Goal: Transaction & Acquisition: Subscribe to service/newsletter

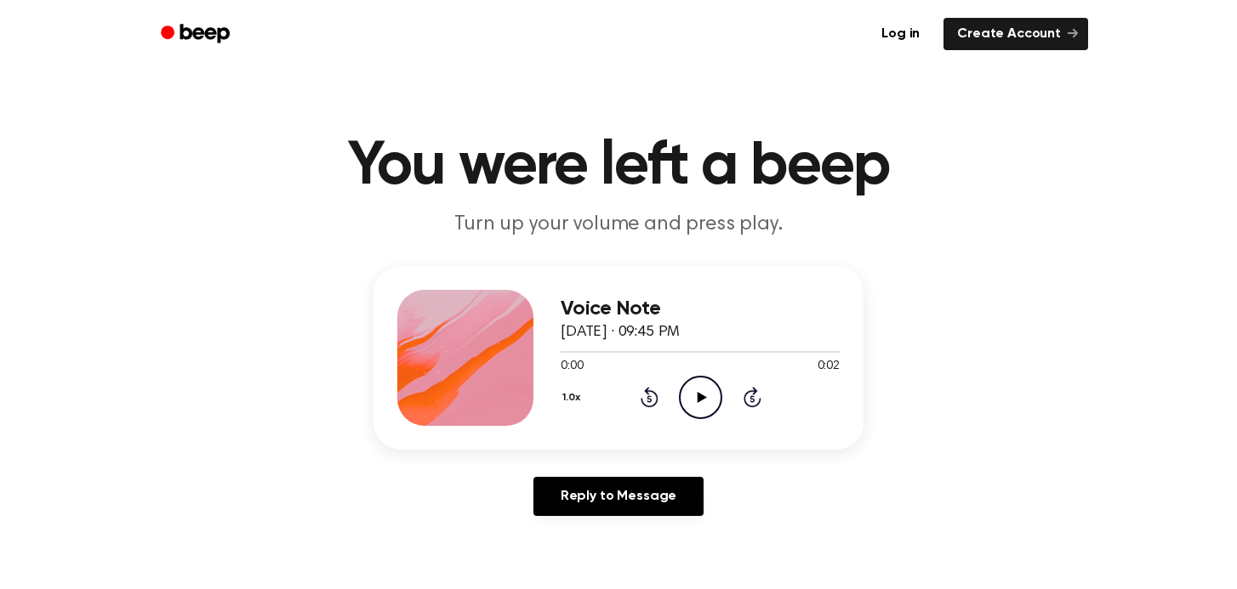
click at [709, 403] on icon "Play Audio" at bounding box center [700, 397] width 43 height 43
click at [709, 400] on icon "Play Audio" at bounding box center [700, 397] width 43 height 43
click at [1005, 43] on link "Create Account" at bounding box center [1015, 34] width 145 height 32
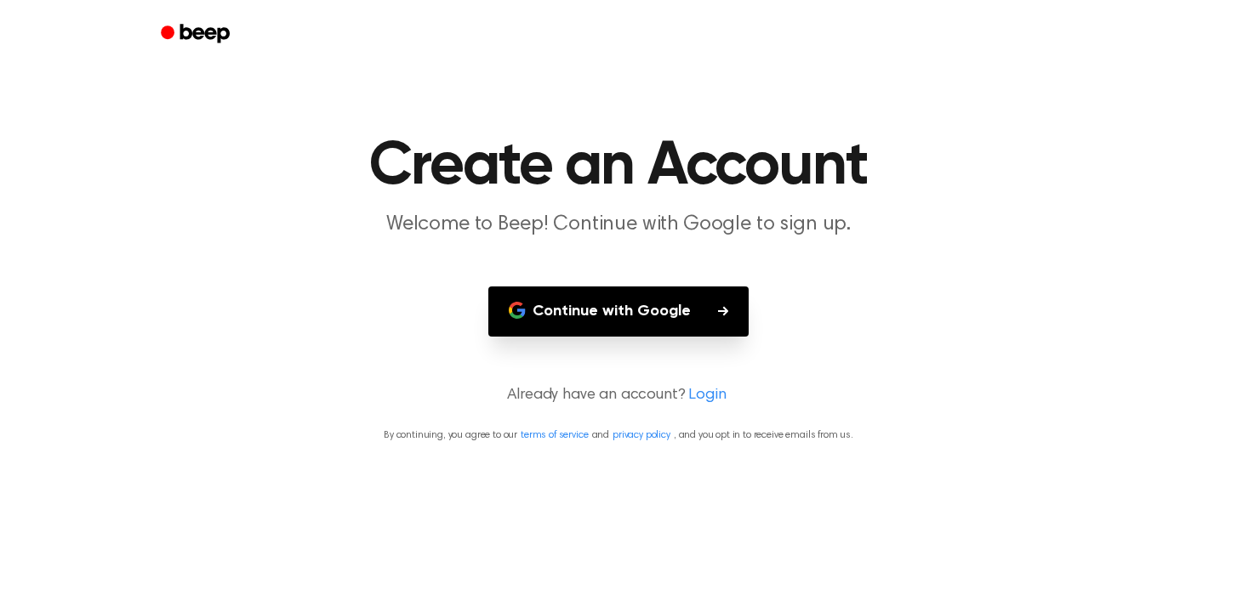
click at [612, 305] on button "Continue with Google" at bounding box center [618, 312] width 260 height 50
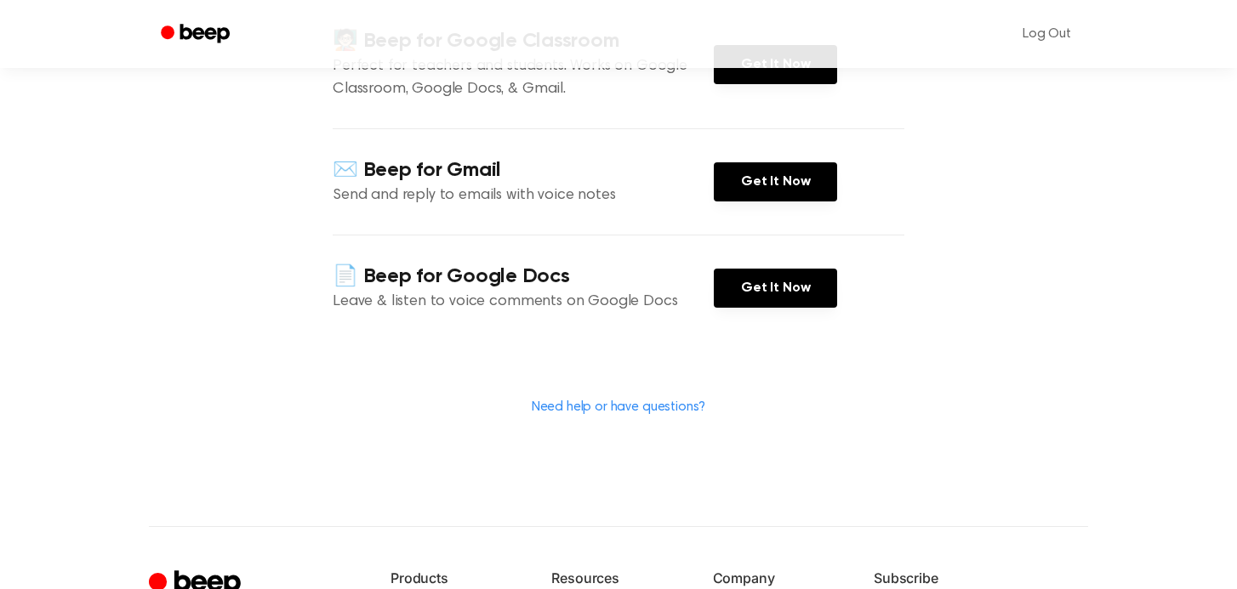
scroll to position [106, 0]
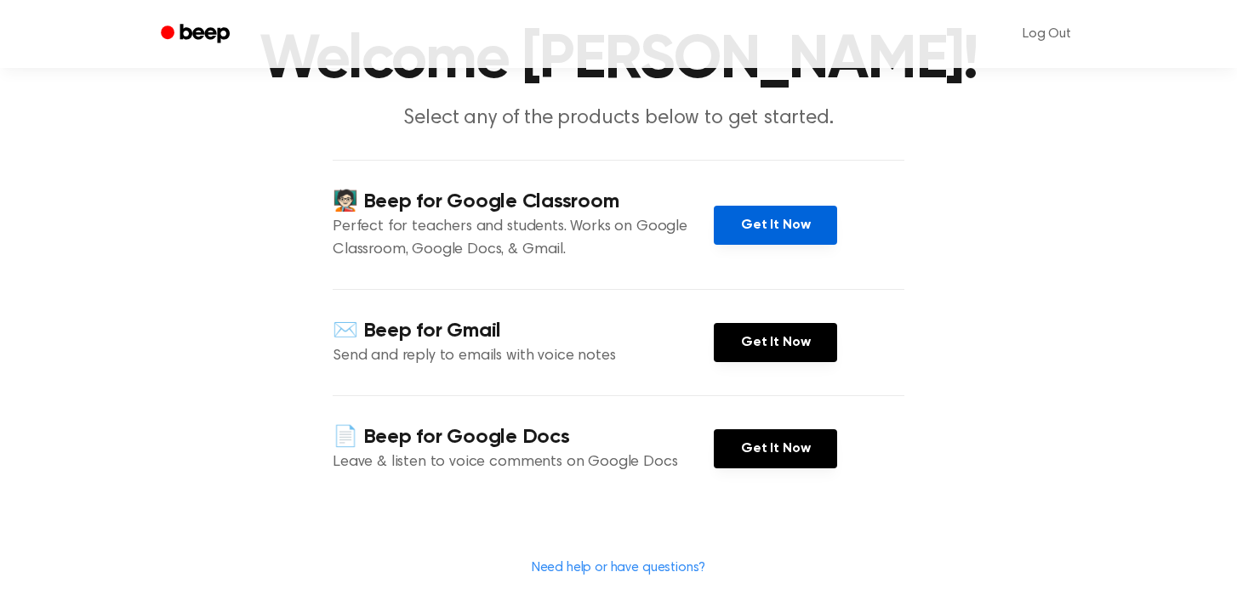
click at [776, 208] on link "Get It Now" at bounding box center [775, 225] width 123 height 39
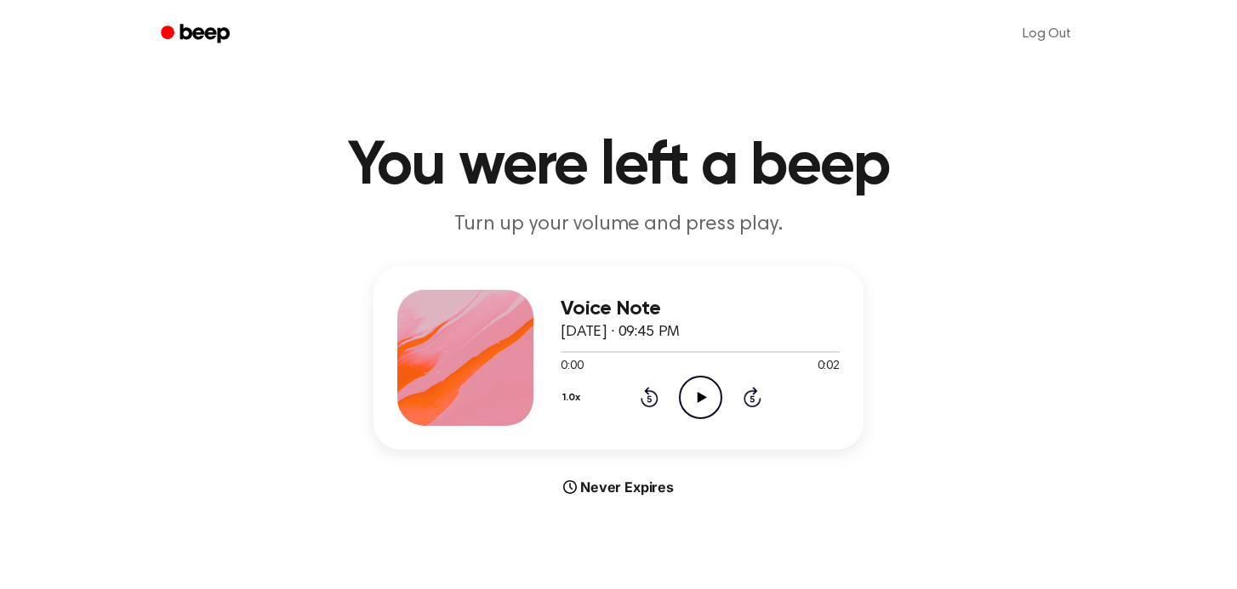
click at [694, 389] on icon "Play Audio" at bounding box center [700, 397] width 43 height 43
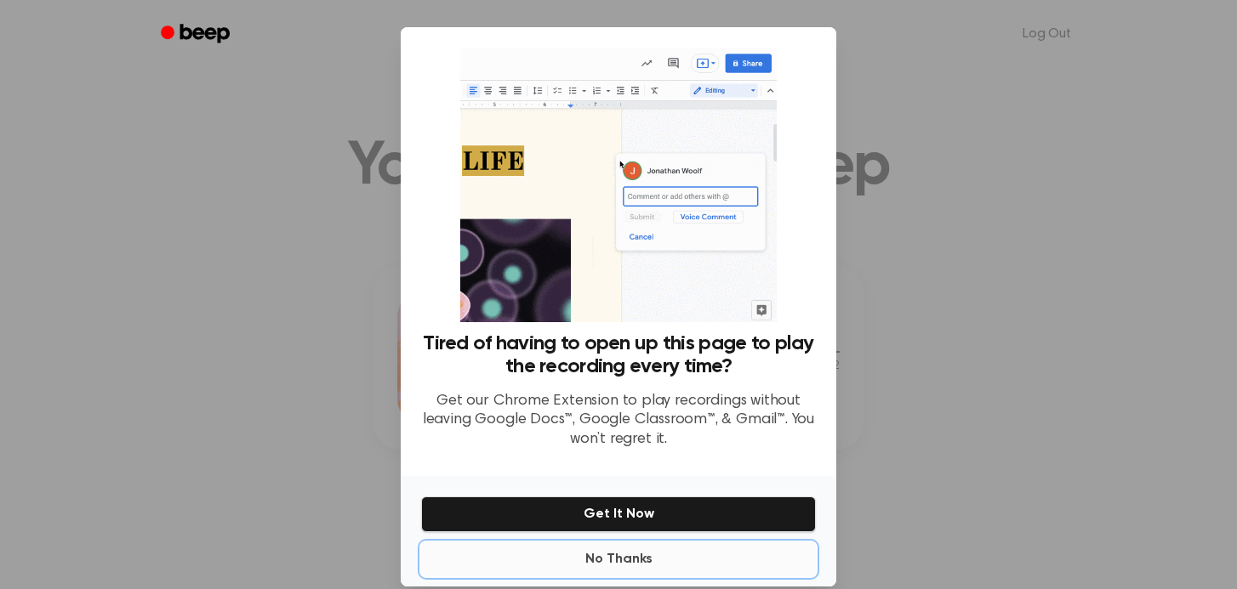
click at [622, 555] on button "No Thanks" at bounding box center [618, 560] width 395 height 34
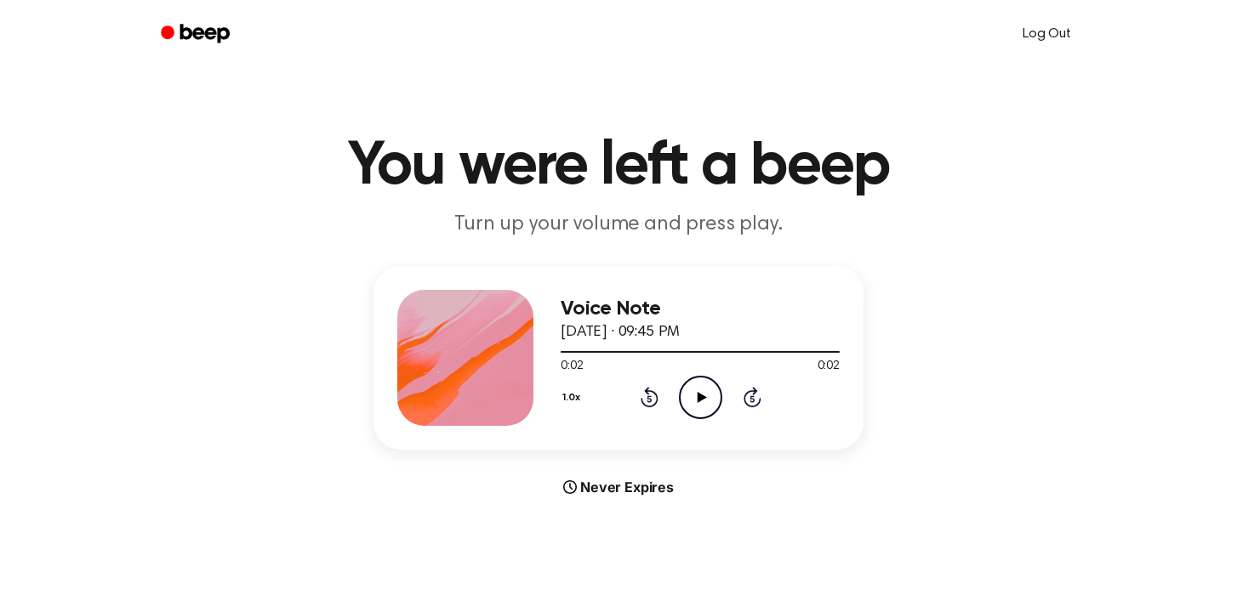
click at [1053, 23] on link "Log Out" at bounding box center [1046, 34] width 83 height 41
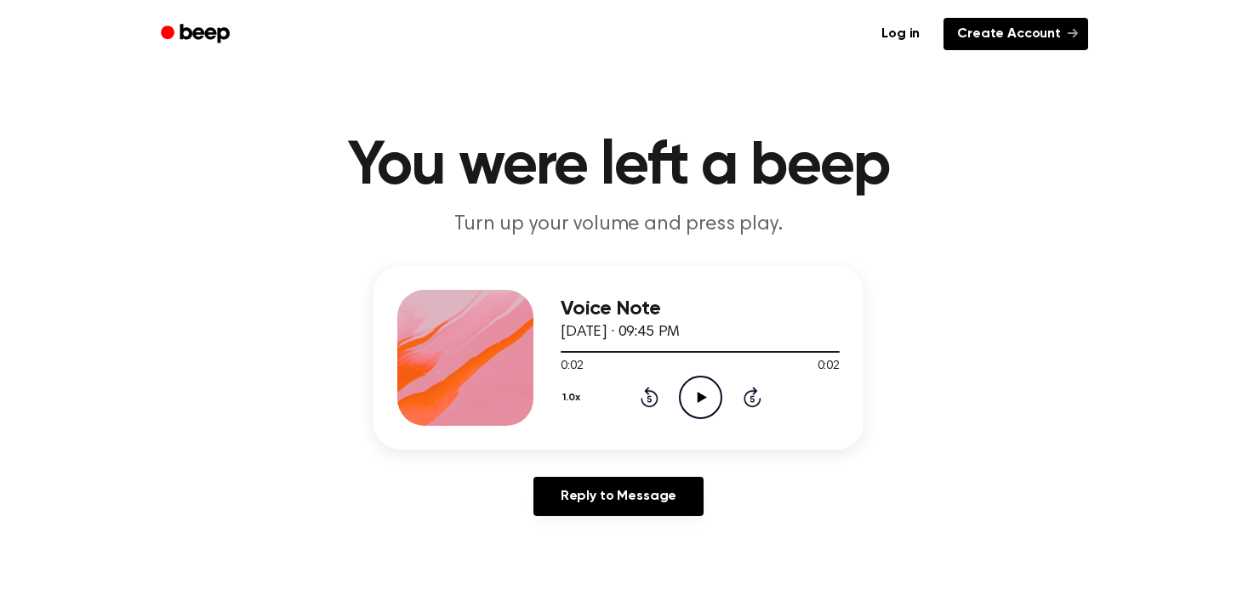
click at [1017, 39] on link "Create Account" at bounding box center [1015, 34] width 145 height 32
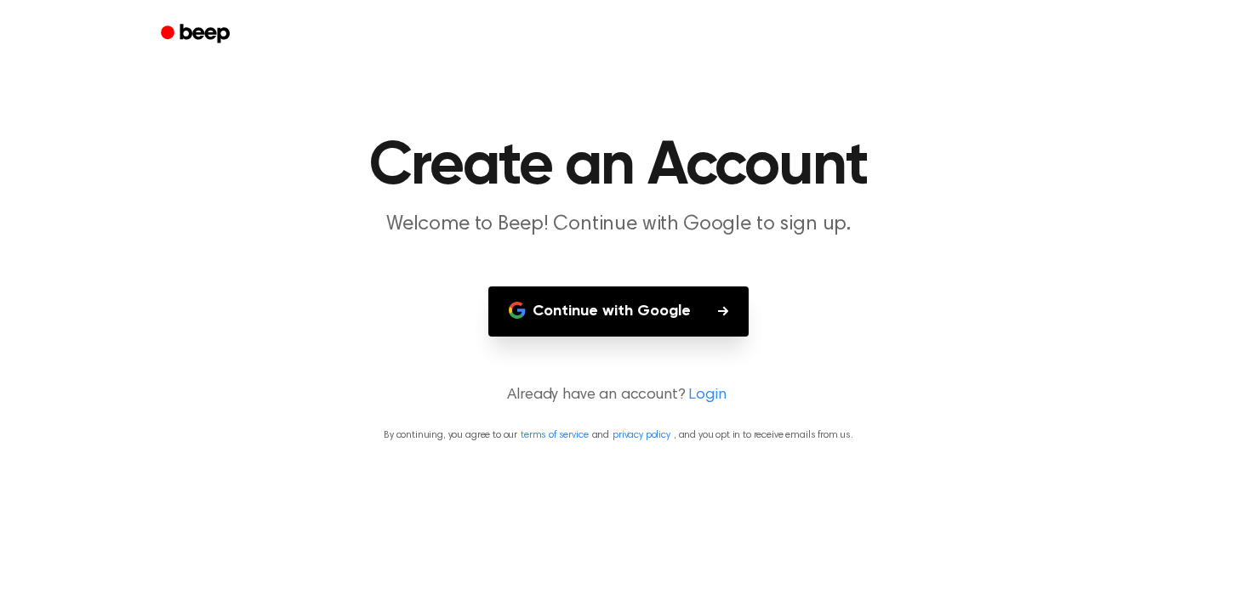
click at [633, 326] on button "Continue with Google" at bounding box center [618, 312] width 260 height 50
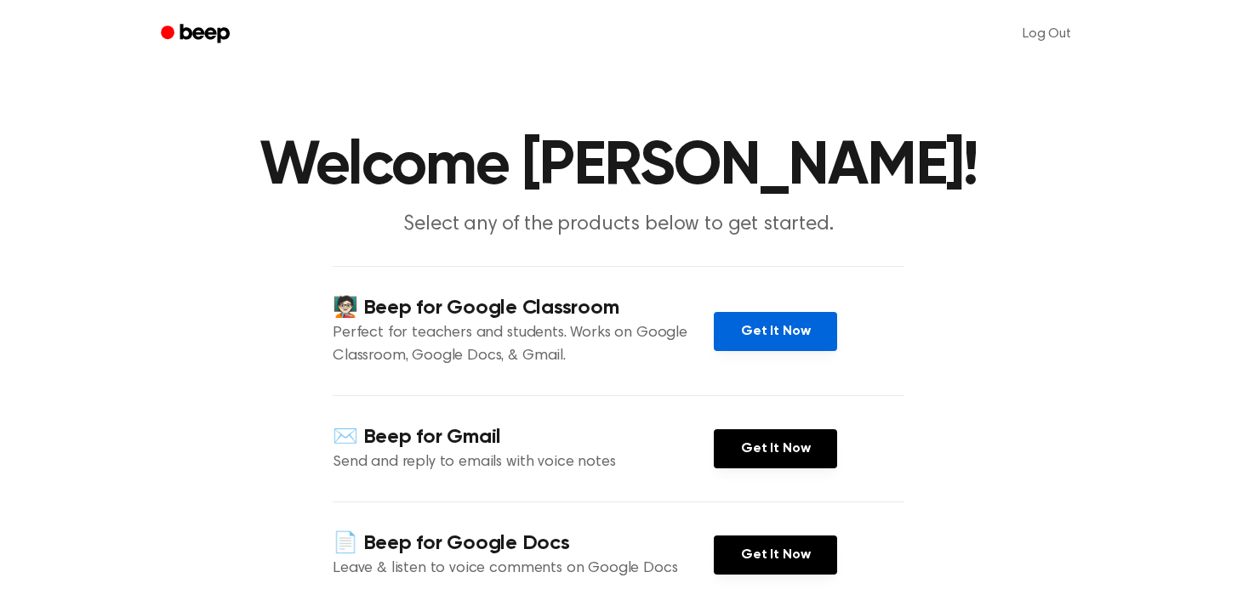
click at [781, 330] on link "Get It Now" at bounding box center [775, 331] width 123 height 39
